Goal: Task Accomplishment & Management: Use online tool/utility

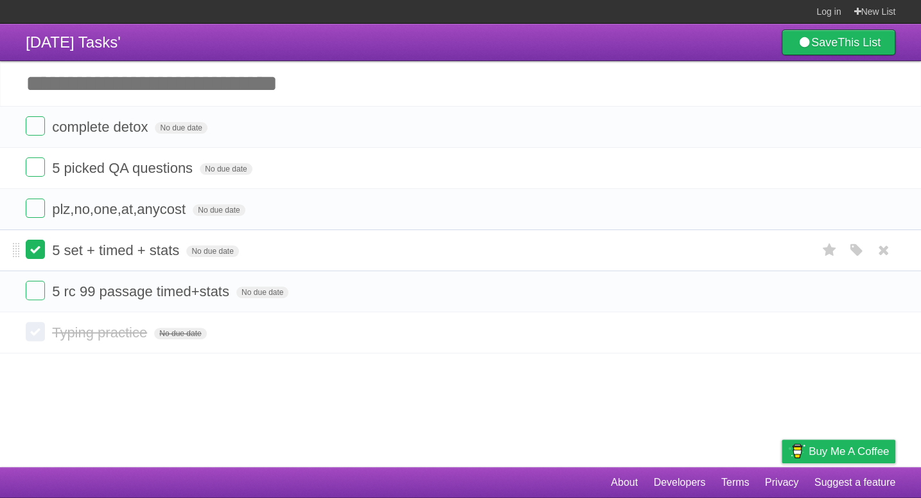
click at [30, 254] on label at bounding box center [35, 248] width 19 height 19
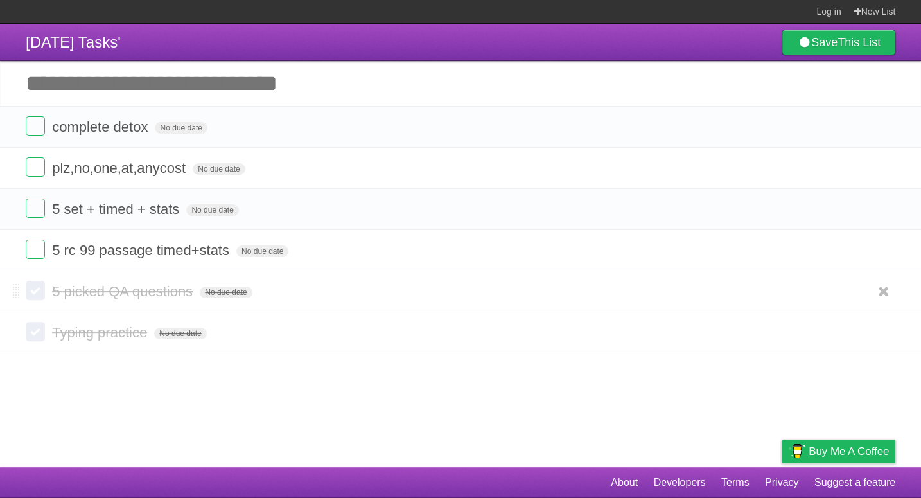
click at [33, 296] on label at bounding box center [35, 290] width 19 height 19
click at [28, 208] on label at bounding box center [35, 207] width 19 height 19
click at [30, 242] on label at bounding box center [35, 248] width 19 height 19
click at [39, 211] on label at bounding box center [35, 207] width 19 height 19
